Goal: Use online tool/utility: Utilize a website feature to perform a specific function

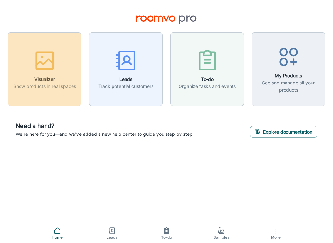
click at [47, 72] on icon "button" at bounding box center [44, 60] width 24 height 24
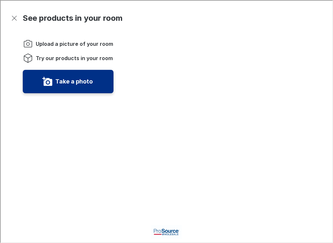
click at [72, 76] on label "Take a photo" at bounding box center [73, 81] width 37 height 10
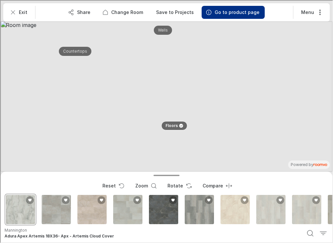
click at [171, 213] on div "Adura Max Rectangle - Baltic Stone" at bounding box center [163, 209] width 32 height 32
click at [202, 211] on div "Adura Max Rectangle - Arctic" at bounding box center [199, 209] width 32 height 32
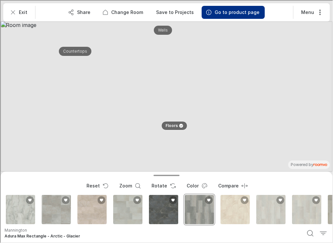
click at [235, 212] on div "Adura Rigid Rectangle Dune 12X24- Pr1D" at bounding box center [234, 209] width 32 height 32
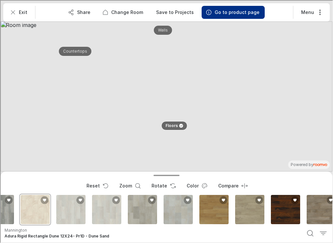
scroll to position [0, 201]
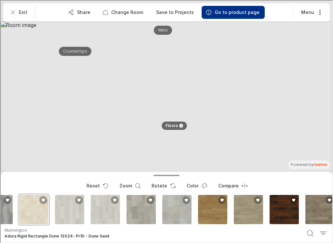
click at [284, 211] on div "Adura Max Plank Acacia" at bounding box center [283, 209] width 32 height 32
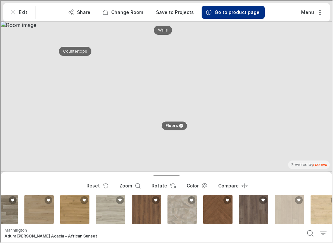
scroll to position [0, 804]
click at [214, 214] on div "Fastback" at bounding box center [217, 209] width 32 height 32
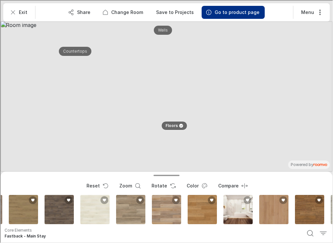
scroll to position [0, 1355]
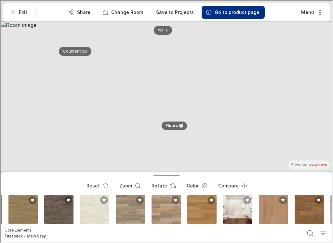
click at [243, 209] on div "Coretec Originals Premium Vv457" at bounding box center [237, 209] width 32 height 32
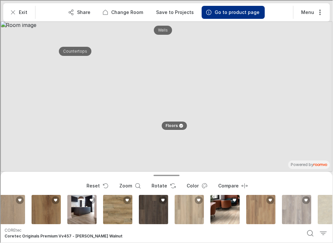
scroll to position [0, 1833]
click at [119, 212] on div "Nakoma" at bounding box center [117, 209] width 32 height 32
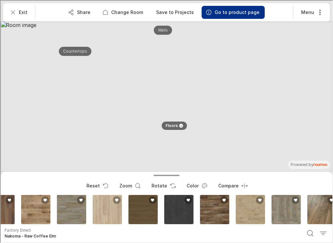
scroll to position [0, 3202]
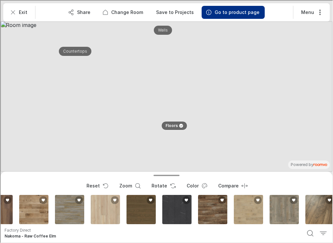
click at [180, 209] on div "Coretec Stone Pmgo Matte Vv848" at bounding box center [176, 209] width 32 height 32
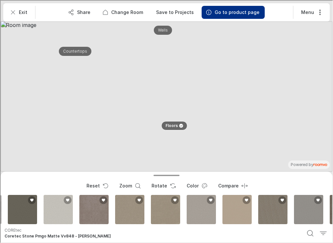
scroll to position [0, 3607]
click at [171, 209] on div "Bixley Best" at bounding box center [164, 209] width 32 height 32
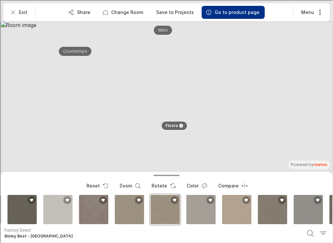
click at [203, 211] on div "Libby Better" at bounding box center [200, 209] width 32 height 32
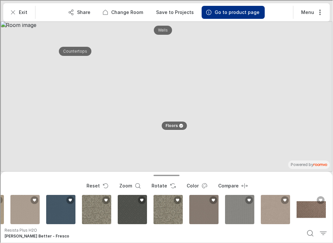
scroll to position [0, 4105]
click at [62, 208] on div "Loyet H20" at bounding box center [60, 209] width 32 height 32
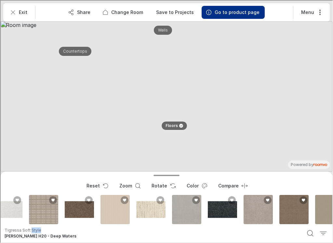
scroll to position [0, 4694]
click at [46, 195] on div "Manion" at bounding box center [43, 209] width 32 height 32
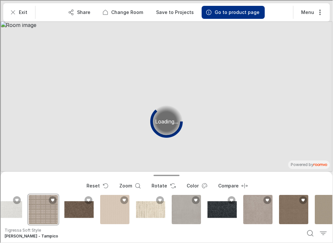
click at [44, 199] on div "Manion" at bounding box center [43, 209] width 32 height 32
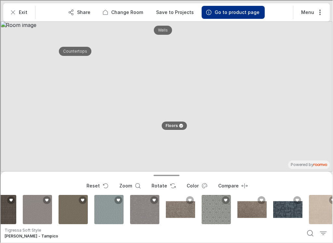
scroll to position [0, 5236]
click at [288, 210] on div "Joyce Ellen" at bounding box center [287, 209] width 32 height 32
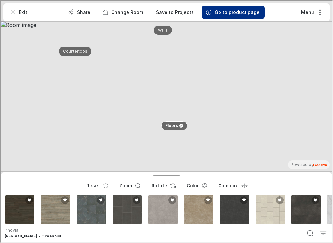
scroll to position [0, 6397]
click at [198, 211] on div "Warlock" at bounding box center [198, 209] width 32 height 32
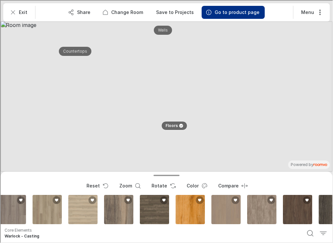
scroll to position [0, 7087]
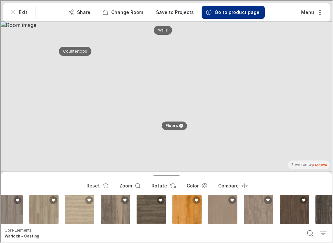
click at [188, 210] on div "Applicable products" at bounding box center [186, 209] width 32 height 32
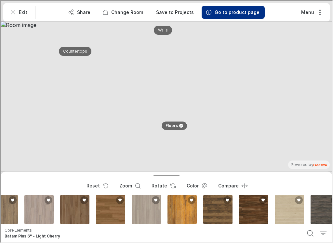
scroll to position [0, 7668]
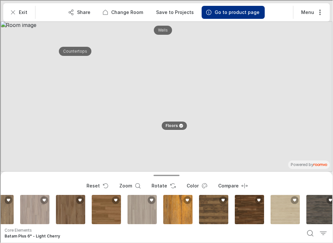
click at [252, 211] on div "Opus" at bounding box center [249, 209] width 32 height 32
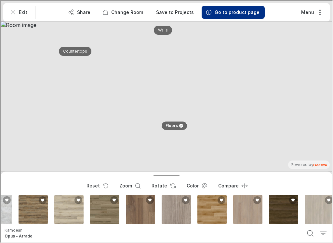
scroll to position [0, 8027]
click at [198, 182] on button "Color" at bounding box center [196, 185] width 30 height 13
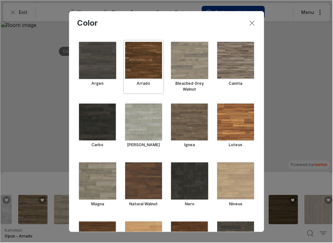
click at [245, 20] on button "Close dialog" at bounding box center [251, 22] width 13 height 13
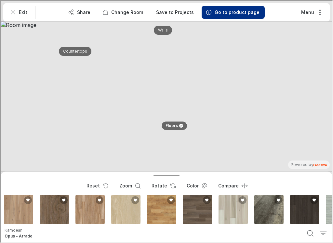
scroll to position [0, 8899]
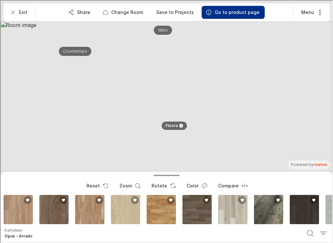
click at [272, 210] on div "Titan Hd Plus" at bounding box center [268, 209] width 32 height 32
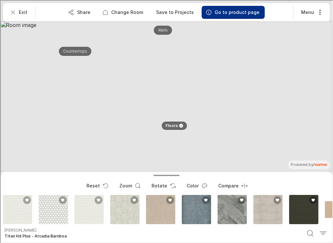
scroll to position [0, 9865]
click at [200, 208] on div "Sequoia" at bounding box center [195, 209] width 32 height 32
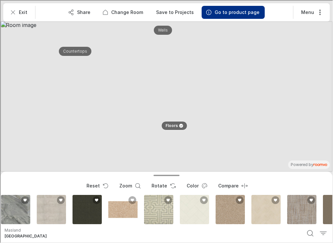
scroll to position [0, 10082]
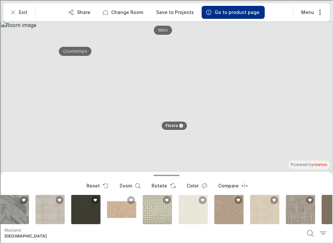
click at [158, 207] on div "Sands Key" at bounding box center [157, 209] width 32 height 32
click at [305, 210] on div "Grace" at bounding box center [300, 209] width 32 height 32
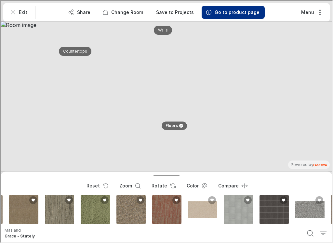
scroll to position [0, 10930]
click at [95, 204] on div "Novellino" at bounding box center [94, 209] width 32 height 32
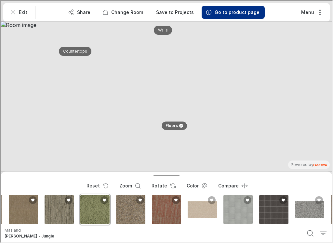
click at [269, 211] on div "Harmonist Square 12X12 Mt Grp2" at bounding box center [273, 209] width 32 height 32
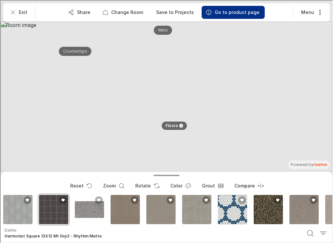
scroll to position [0, 11151]
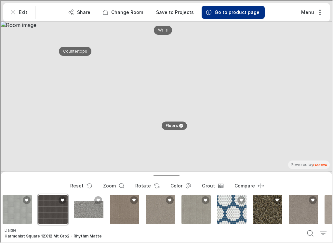
click at [234, 204] on div "Karst Colony" at bounding box center [231, 209] width 32 height 32
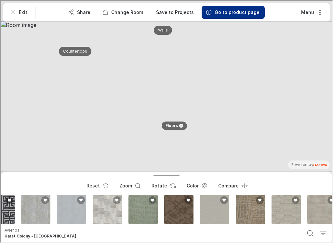
scroll to position [0, 12645]
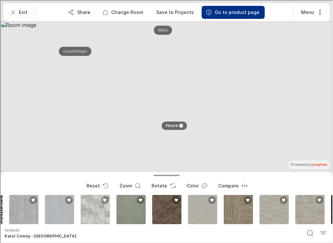
click at [167, 213] on div "Erie TL" at bounding box center [166, 209] width 32 height 32
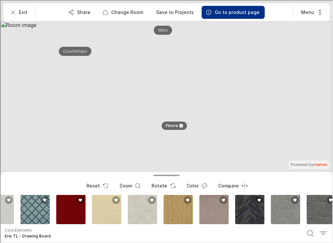
scroll to position [0, 13849]
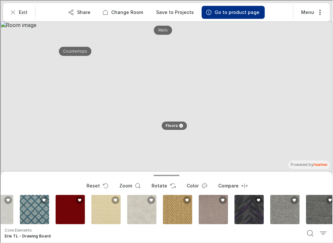
click at [253, 213] on div "Emulate Pk" at bounding box center [248, 209] width 32 height 32
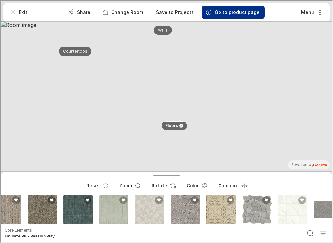
click at [197, 180] on button "Color" at bounding box center [196, 185] width 30 height 13
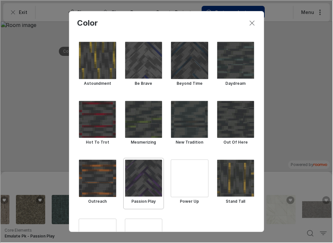
scroll to position [0, 14211]
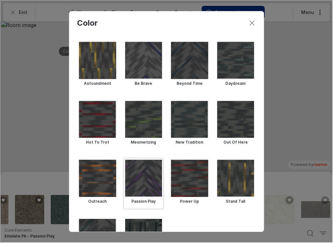
click at [195, 65] on div "Select Beyond Time" at bounding box center [189, 60] width 38 height 38
